Goal: Task Accomplishment & Management: Manage account settings

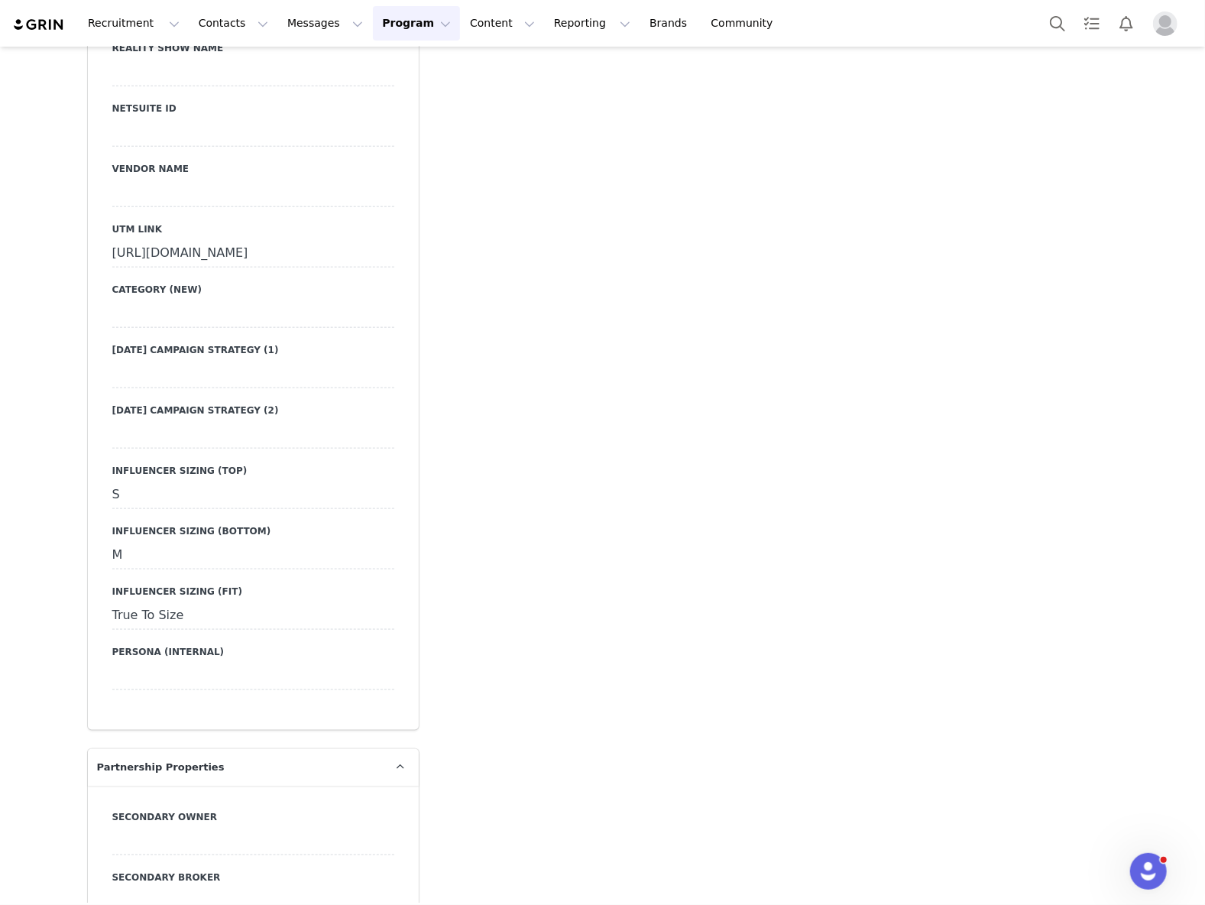
scroll to position [3846, 0]
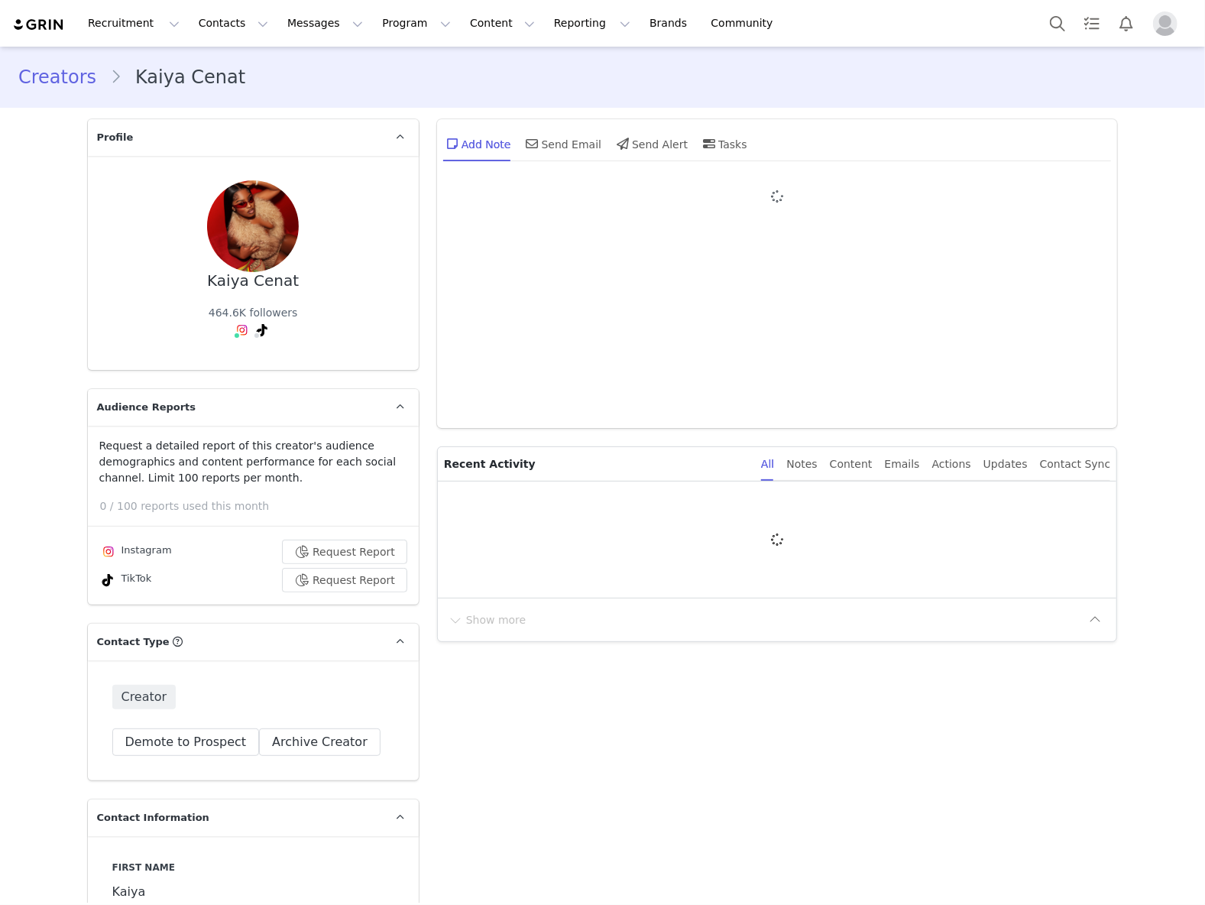
type input "+1 ([GEOGRAPHIC_DATA])"
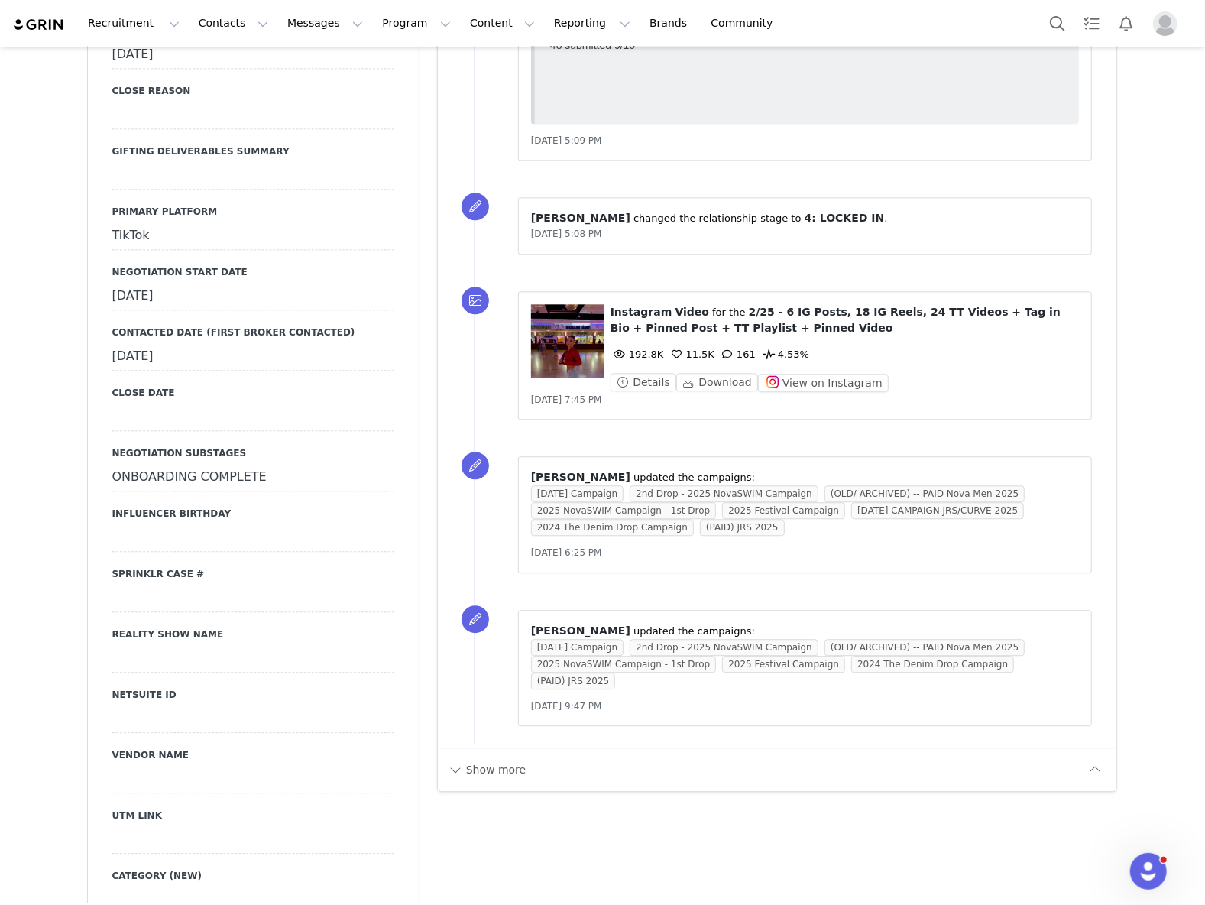
scroll to position [2343, 0]
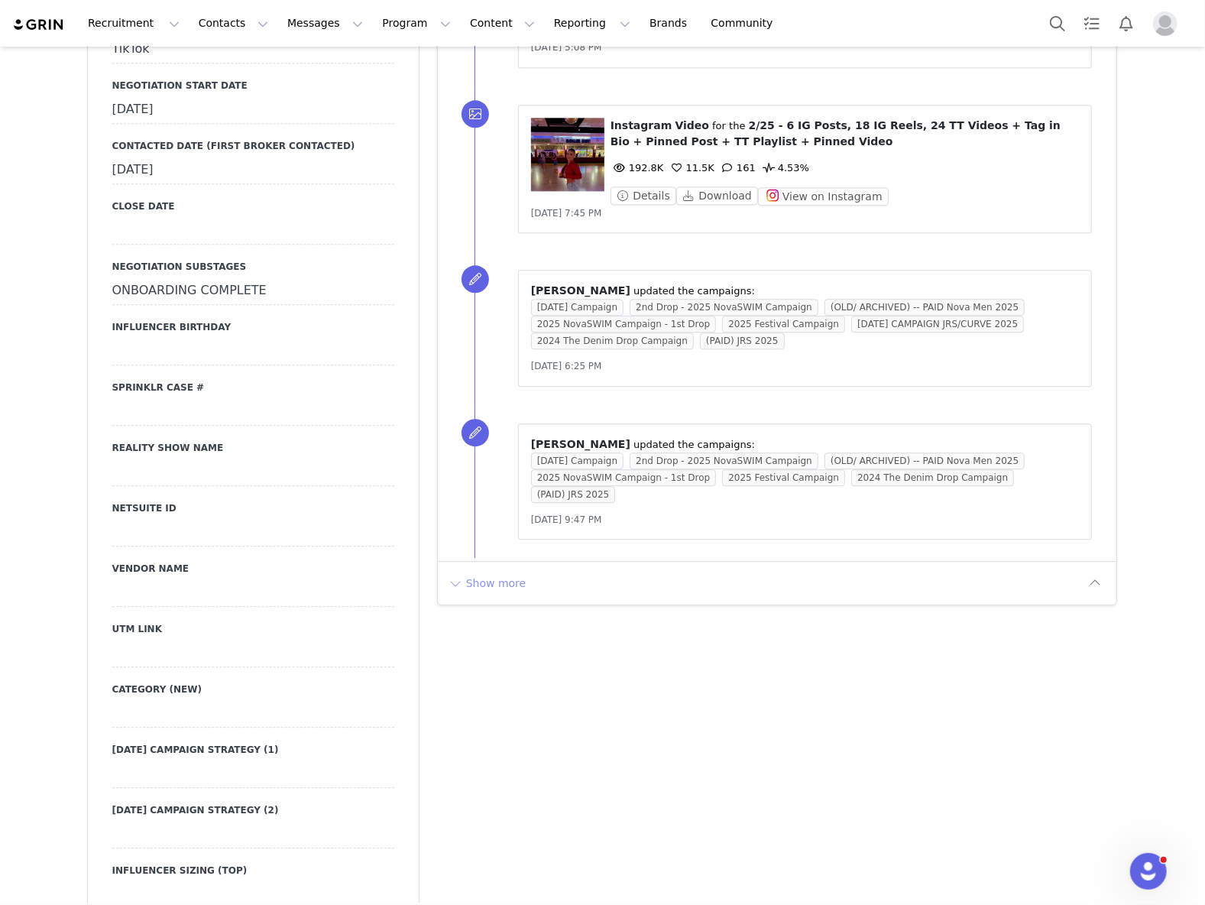
click at [472, 587] on button "Show more" at bounding box center [487, 583] width 80 height 24
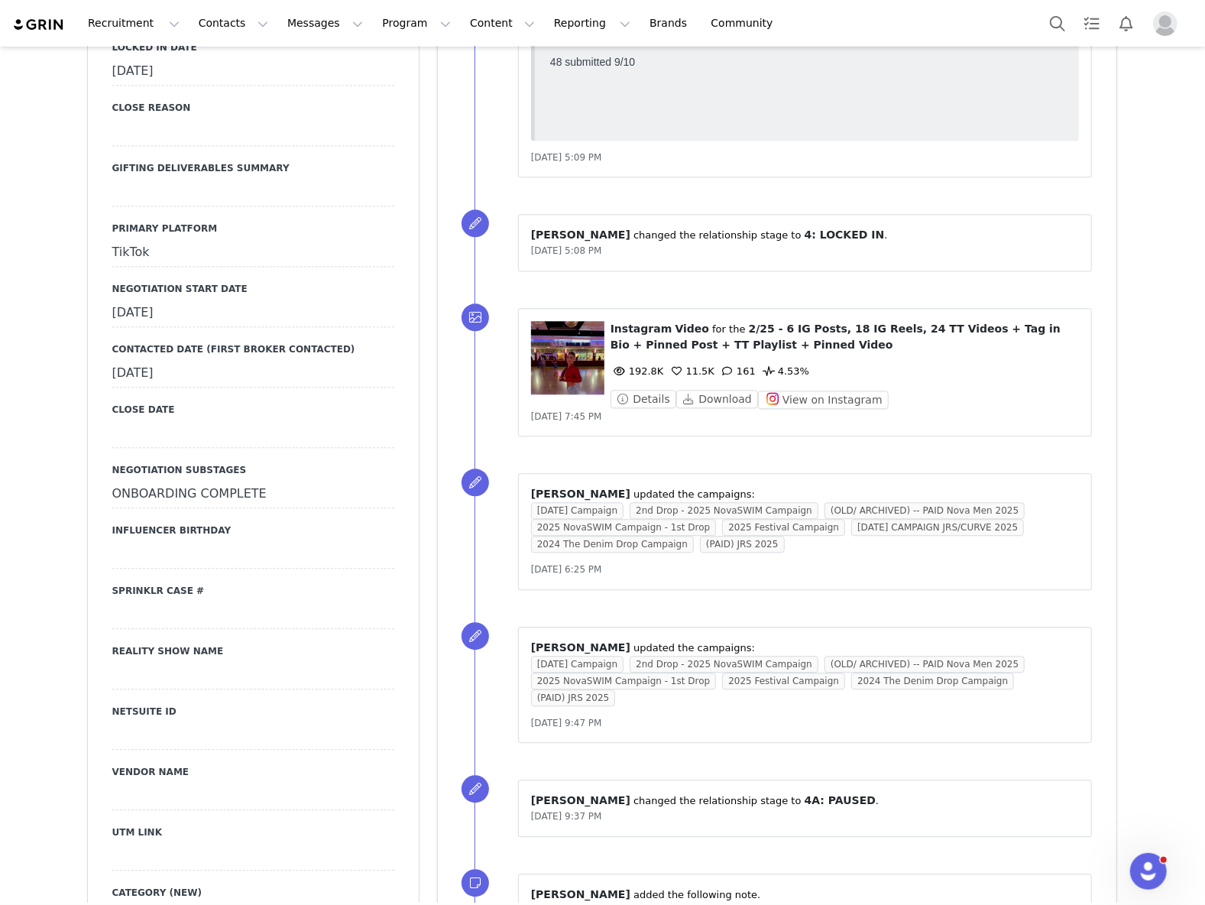
scroll to position [1426, 0]
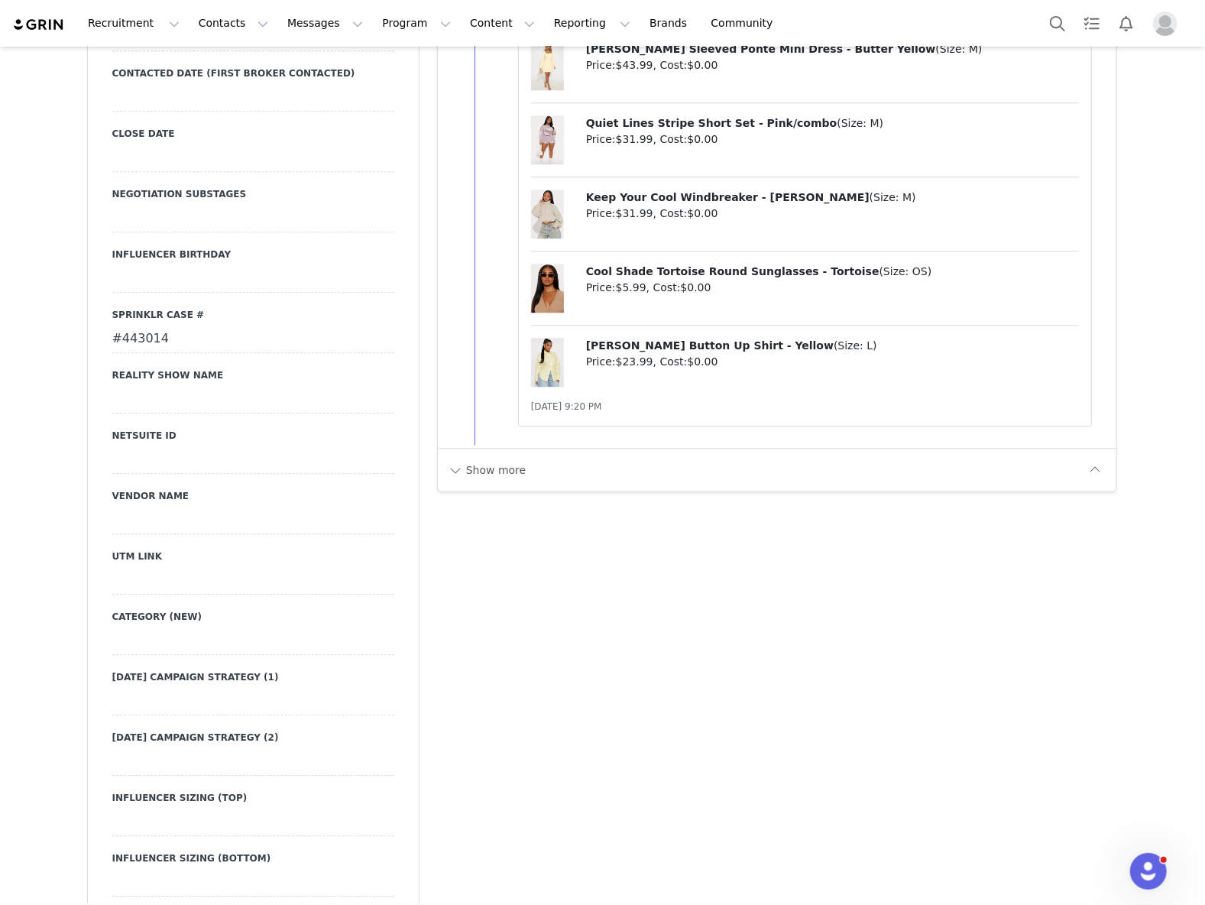
scroll to position [2547, 0]
click at [129, 325] on div "#443014" at bounding box center [253, 339] width 282 height 28
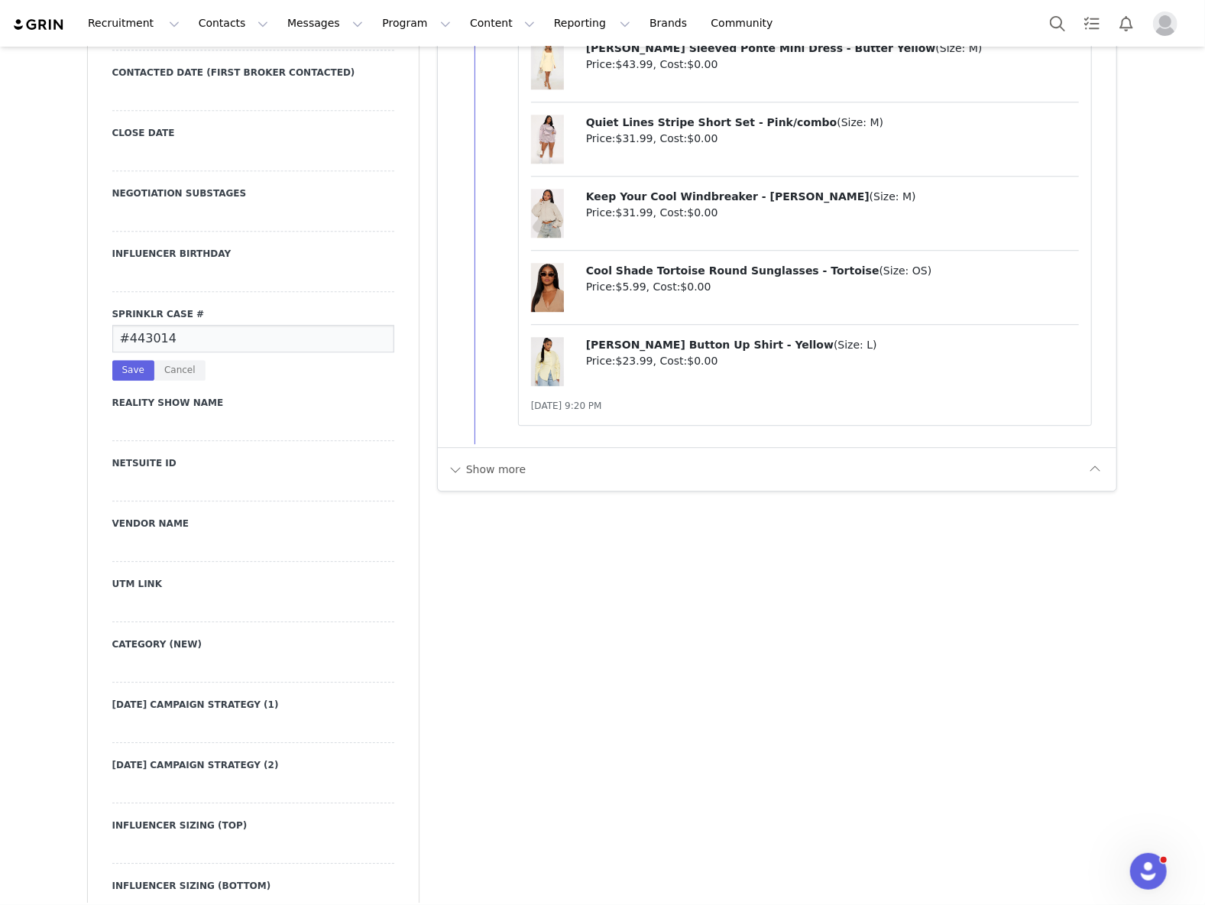
click at [129, 325] on input "#443014" at bounding box center [253, 339] width 282 height 28
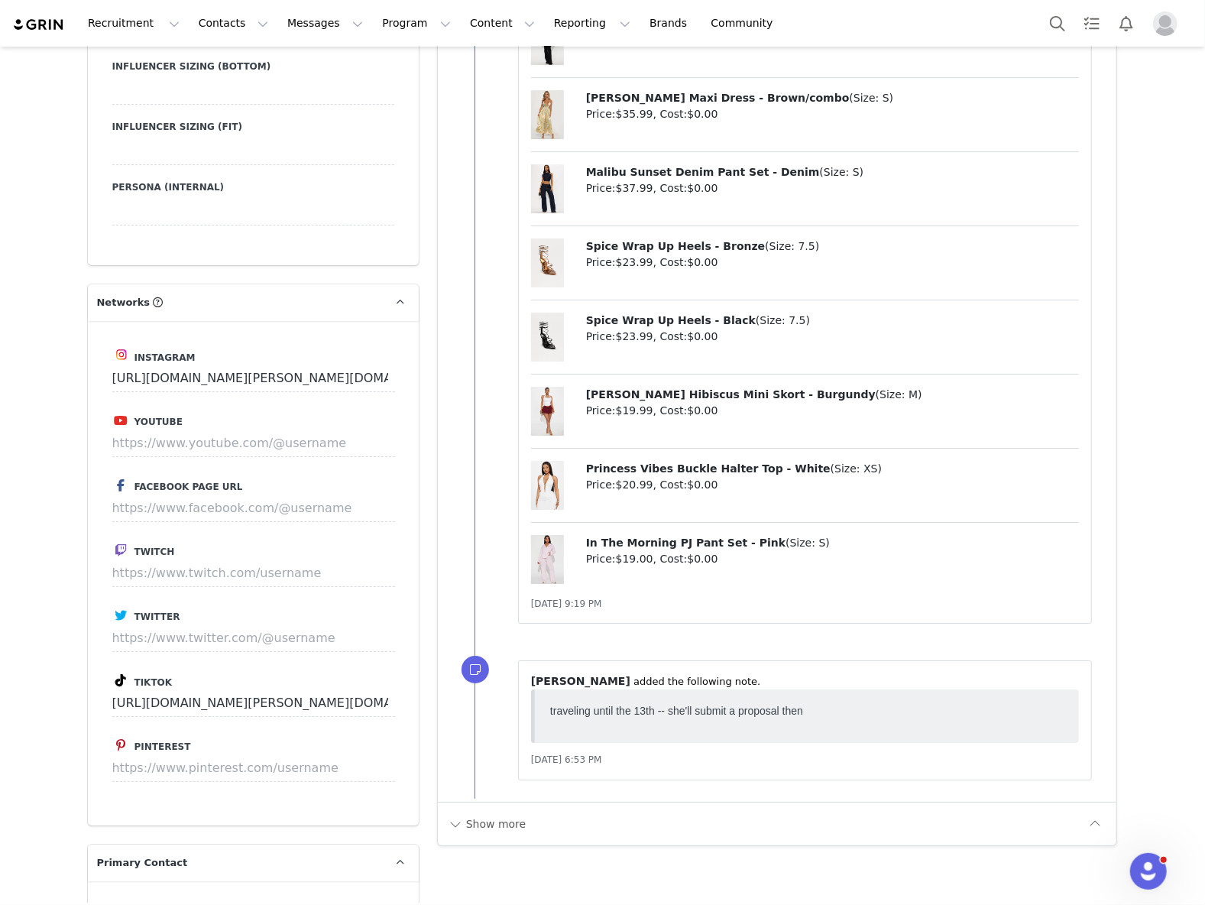
scroll to position [3260, 0]
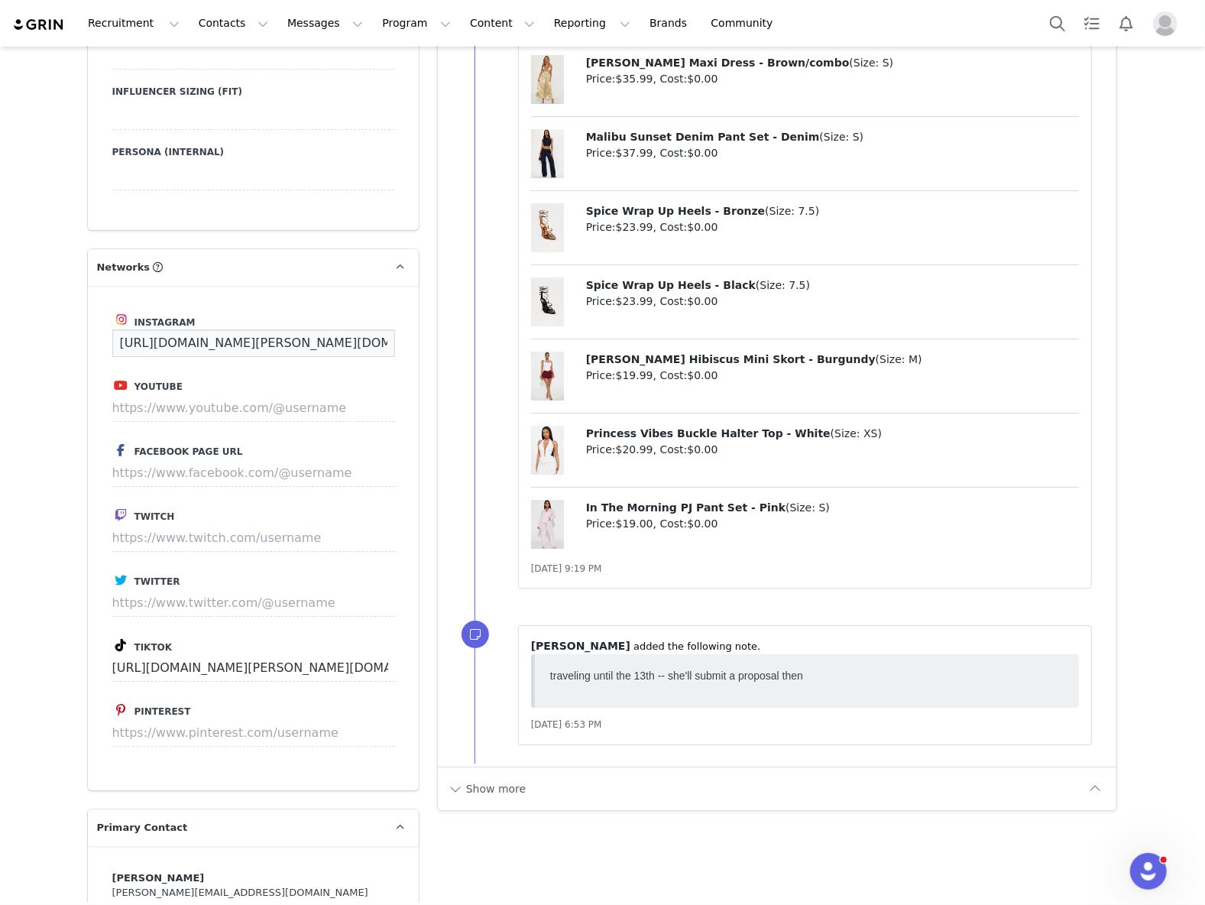
drag, startPoint x: 361, startPoint y: 304, endPoint x: 264, endPoint y: 306, distance: 97.0
click at [264, 329] on input "https://www.instagram.com/alejandra.talles" at bounding box center [253, 343] width 283 height 28
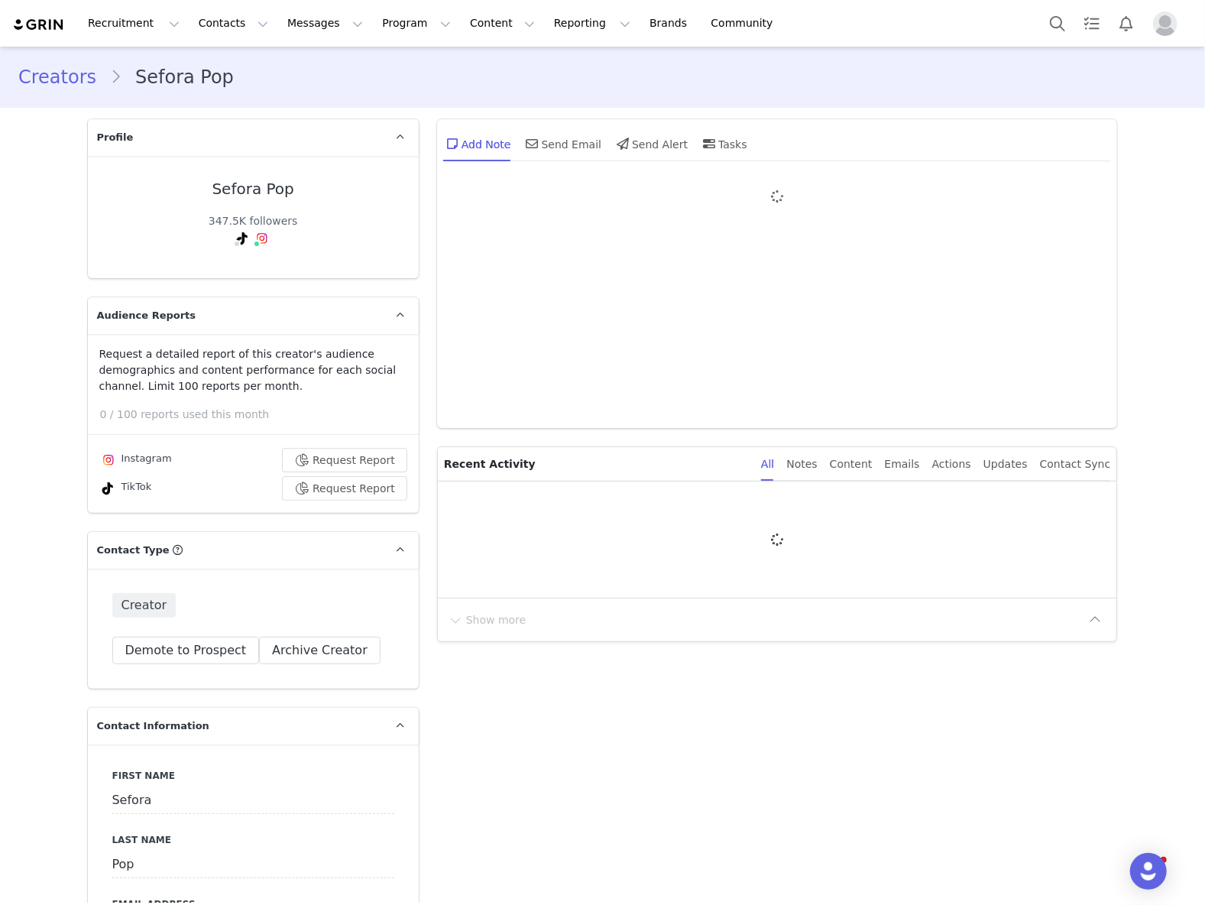
type input "+971 ([GEOGRAPHIC_DATA])"
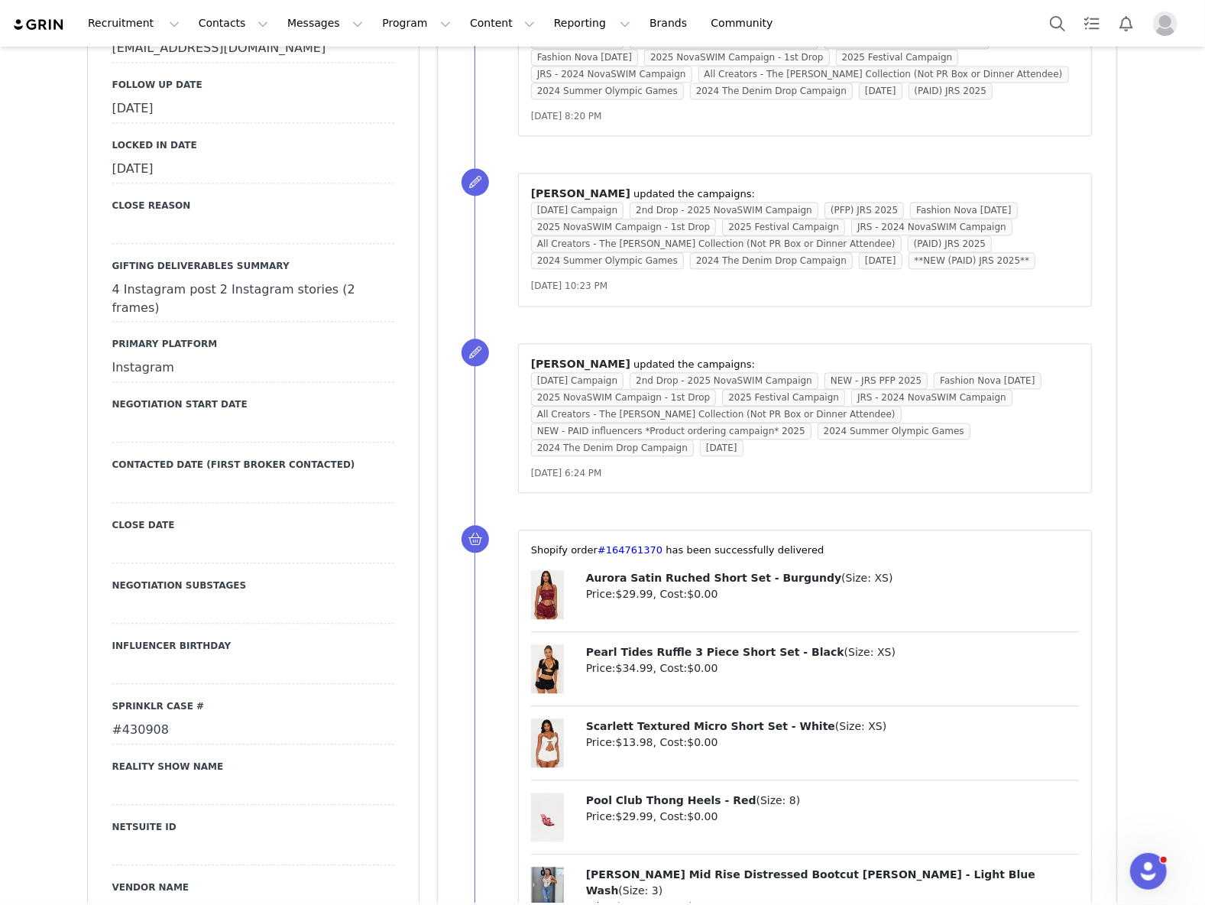
scroll to position [2037, 0]
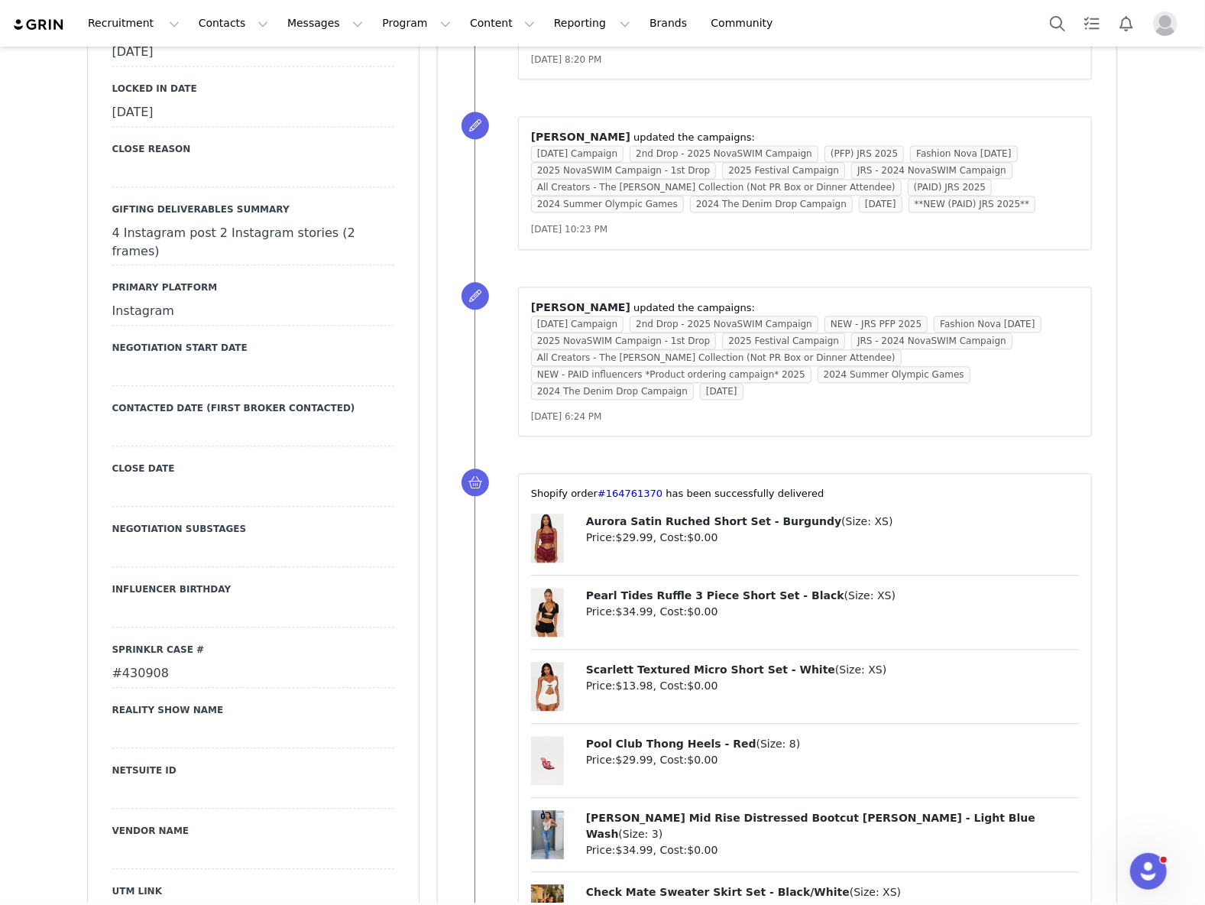
click at [133, 660] on div "#430908" at bounding box center [253, 674] width 282 height 28
click at [133, 660] on input "#430908" at bounding box center [253, 674] width 282 height 28
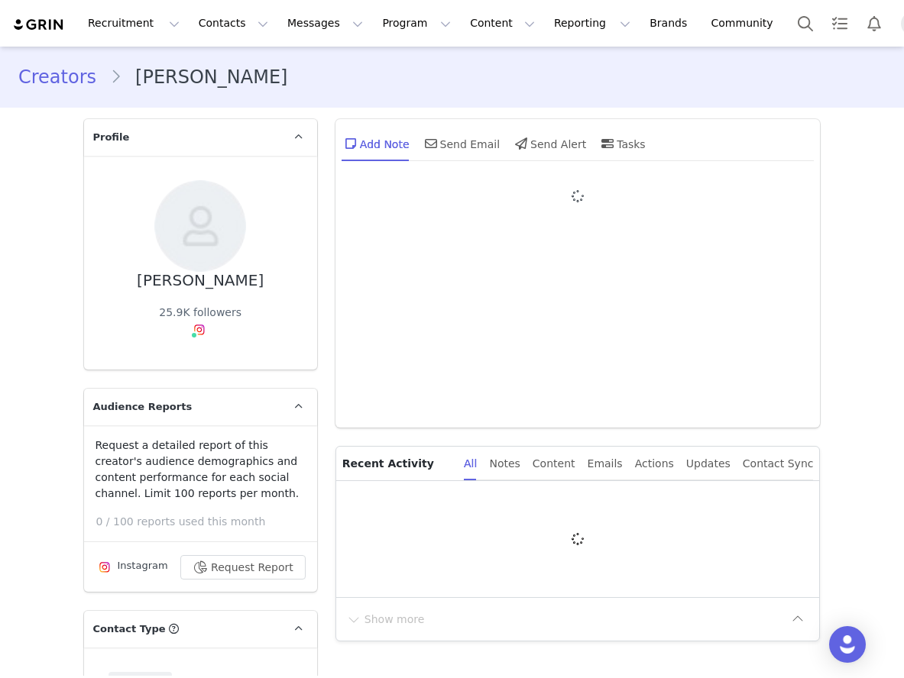
type input "+1 ([GEOGRAPHIC_DATA])"
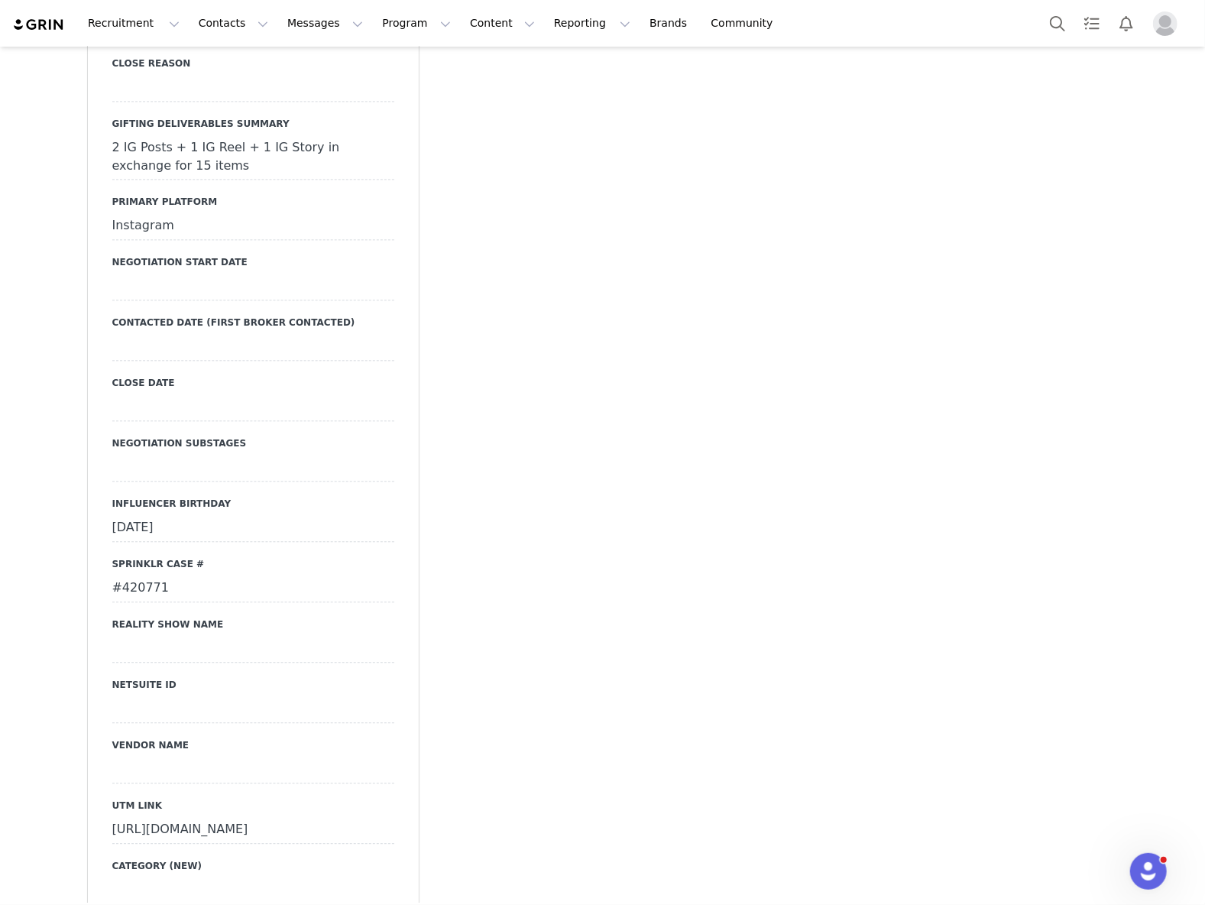
scroll to position [2139, 0]
click at [124, 588] on div "#420771" at bounding box center [253, 586] width 282 height 28
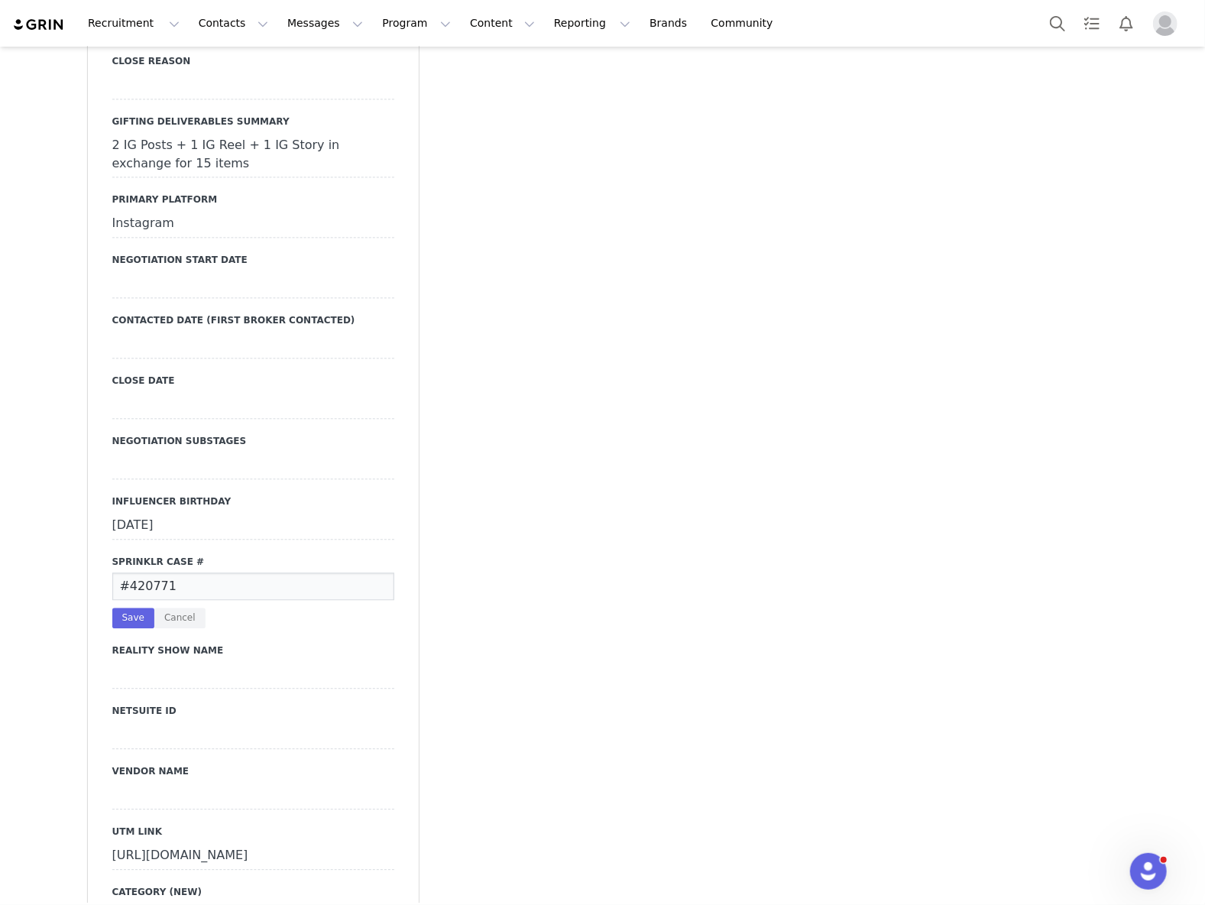
click at [124, 588] on input "#420771" at bounding box center [253, 586] width 282 height 28
click at [278, 526] on div "January 24th, 2026" at bounding box center [253, 526] width 282 height 28
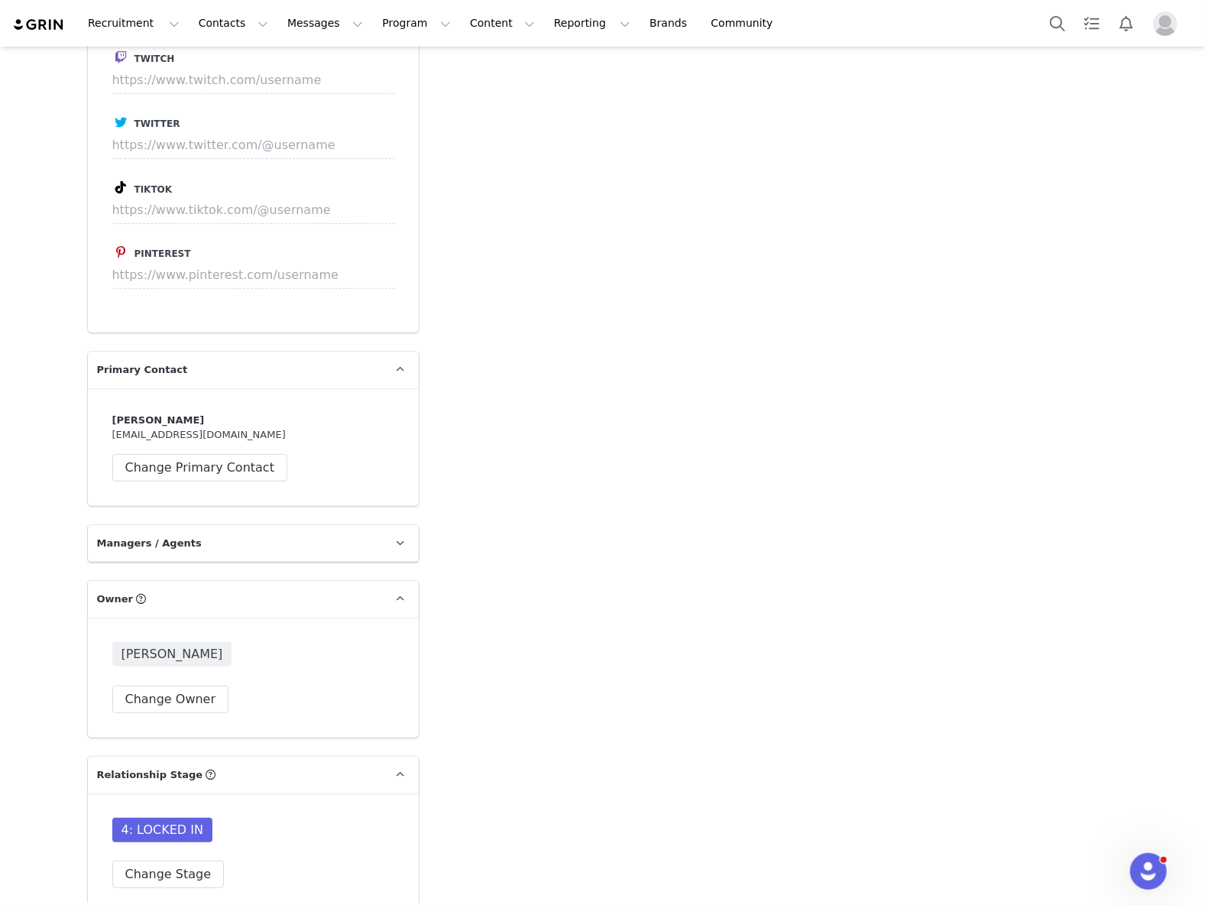
scroll to position [4176, 0]
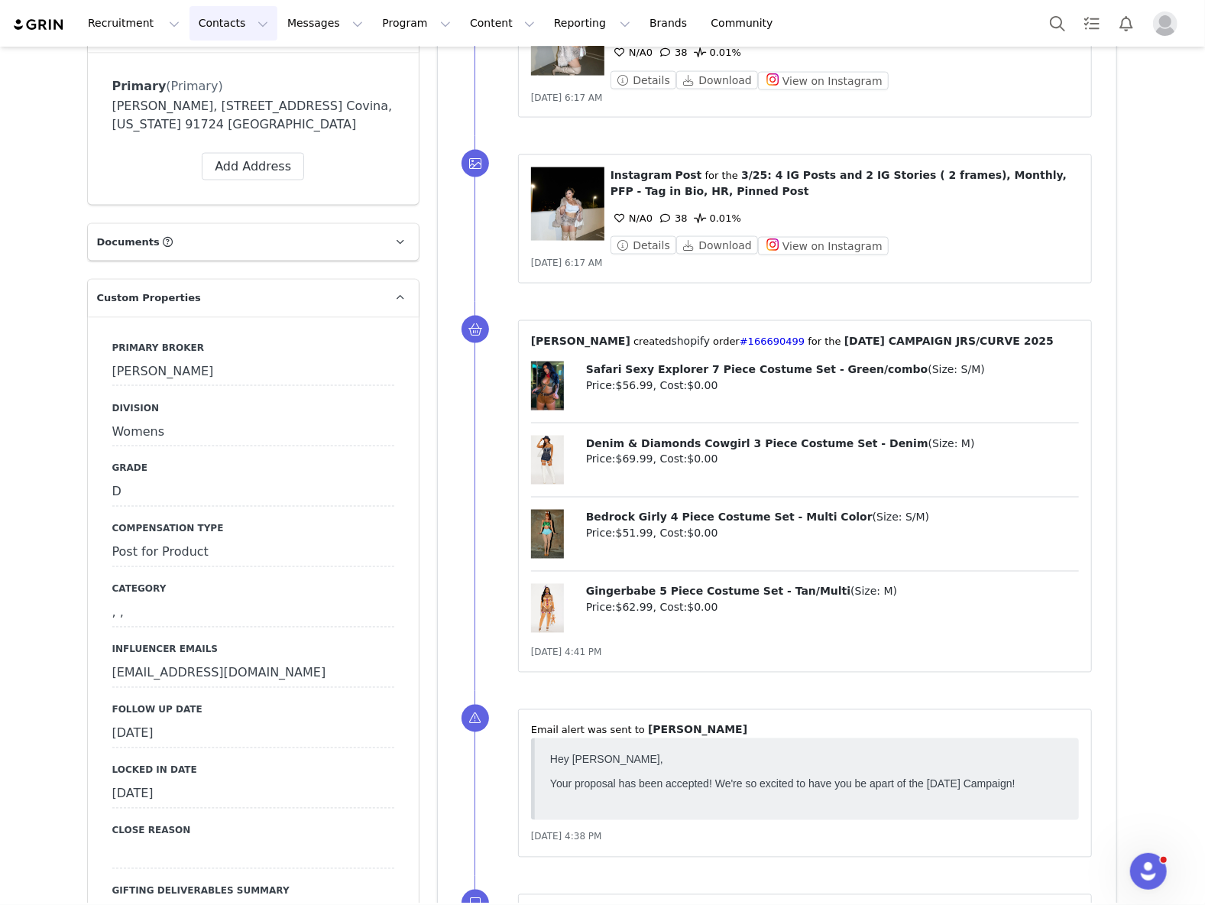
scroll to position [1223, 0]
